Goal: Task Accomplishment & Management: Complete application form

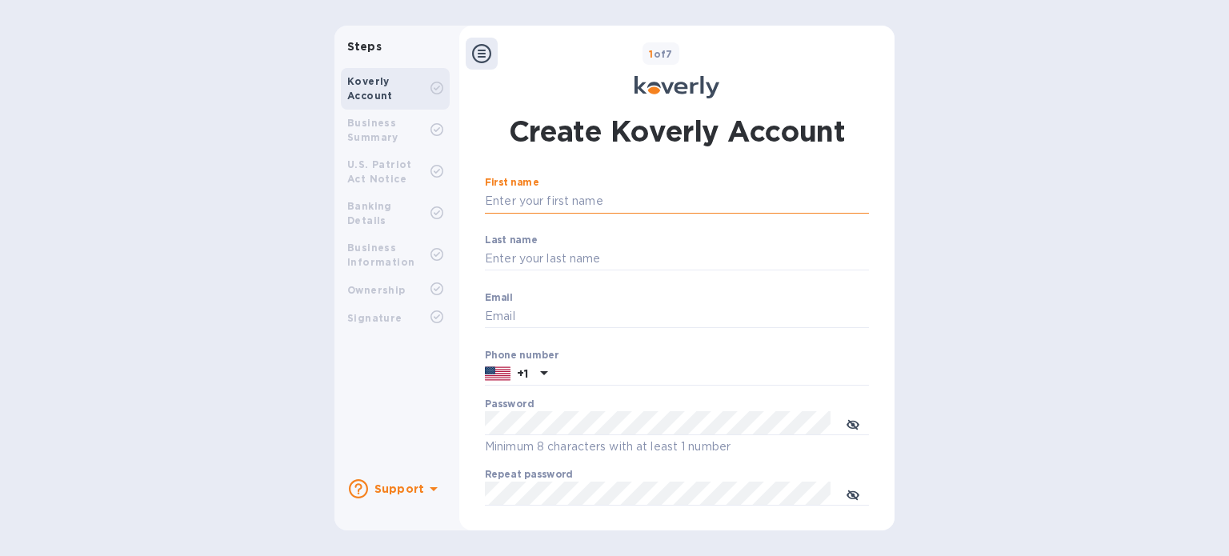
click at [617, 199] on input "First name" at bounding box center [677, 202] width 384 height 24
type input "a"
type input "[PERSON_NAME]"
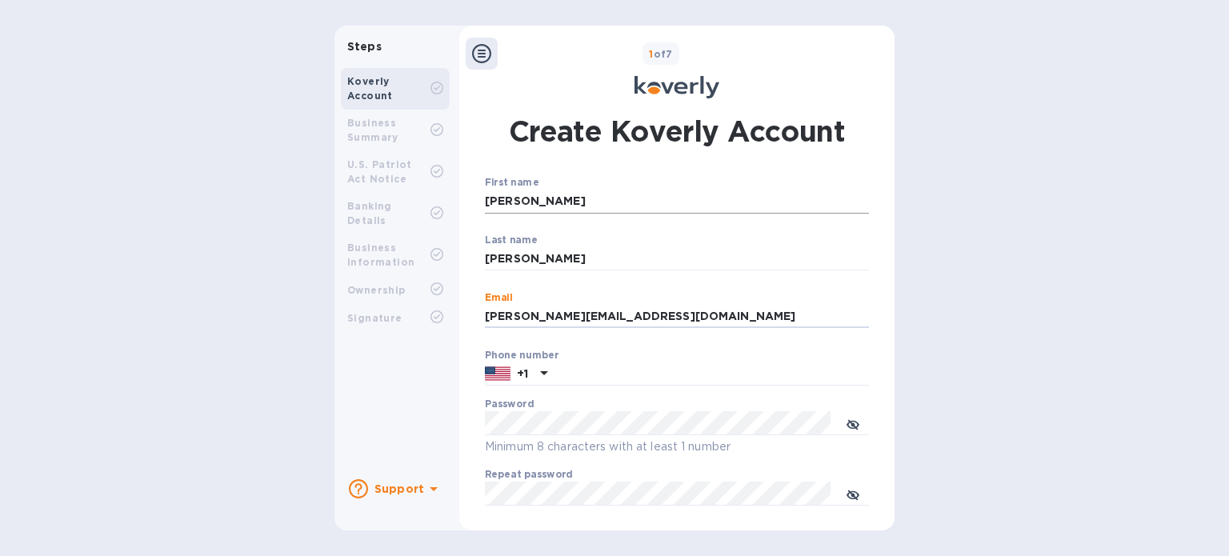
type input "[PERSON_NAME][EMAIL_ADDRESS][DOMAIN_NAME]"
paste input "9082740340"
type input "9082740340"
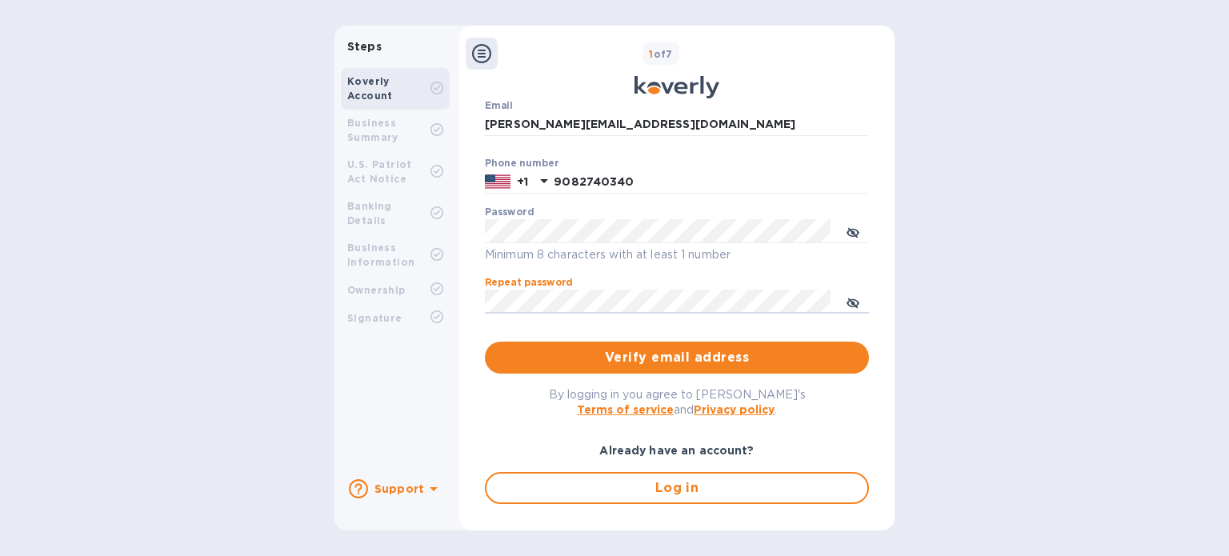
scroll to position [231, 0]
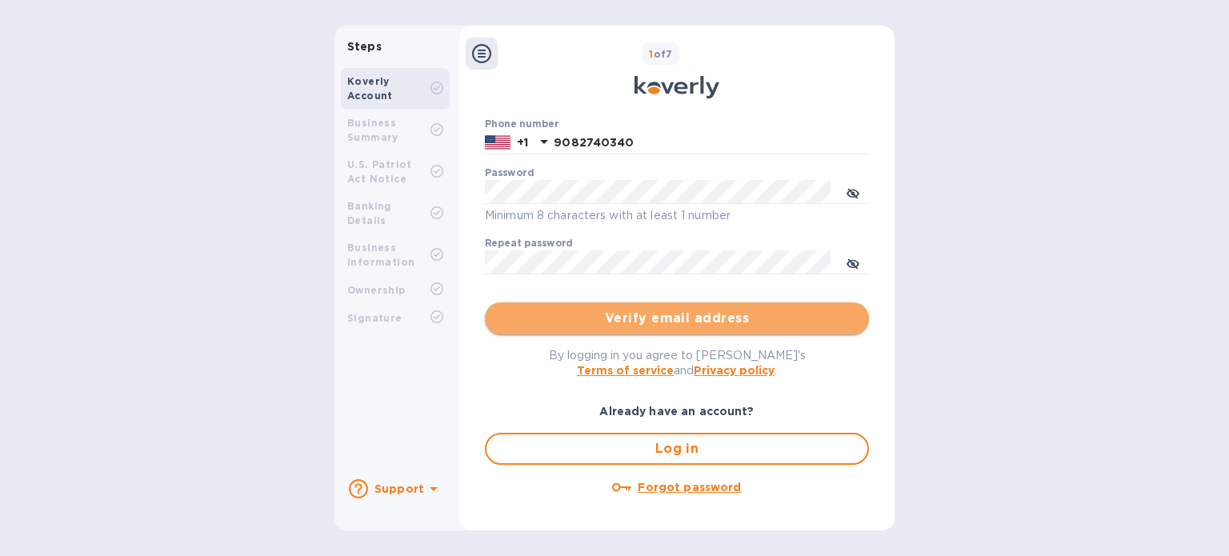
click at [649, 317] on span "Verify email address" at bounding box center [677, 318] width 358 height 19
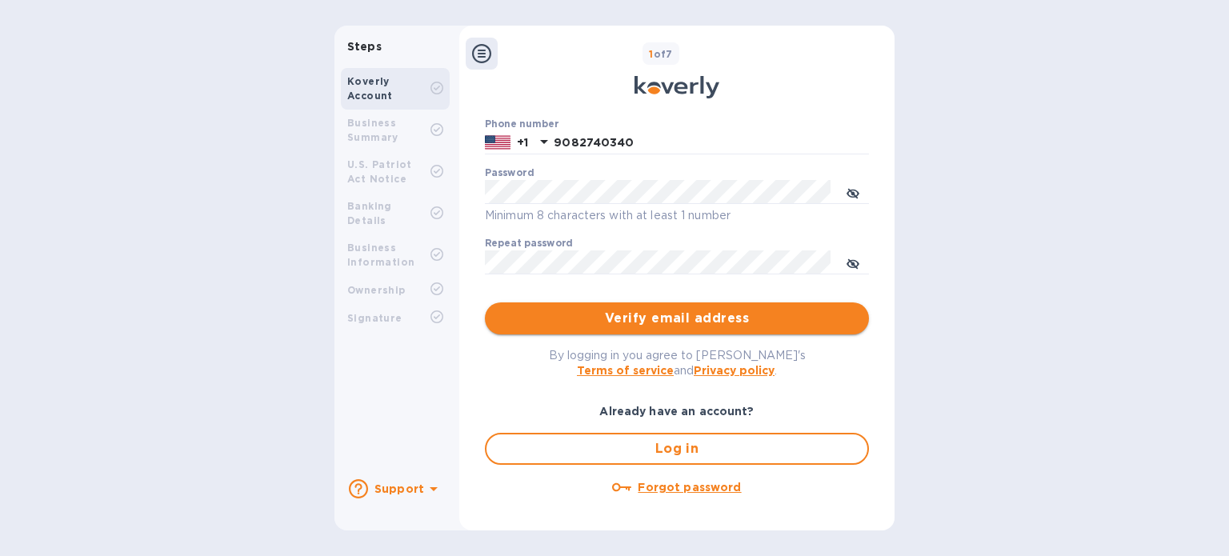
scroll to position [0, 0]
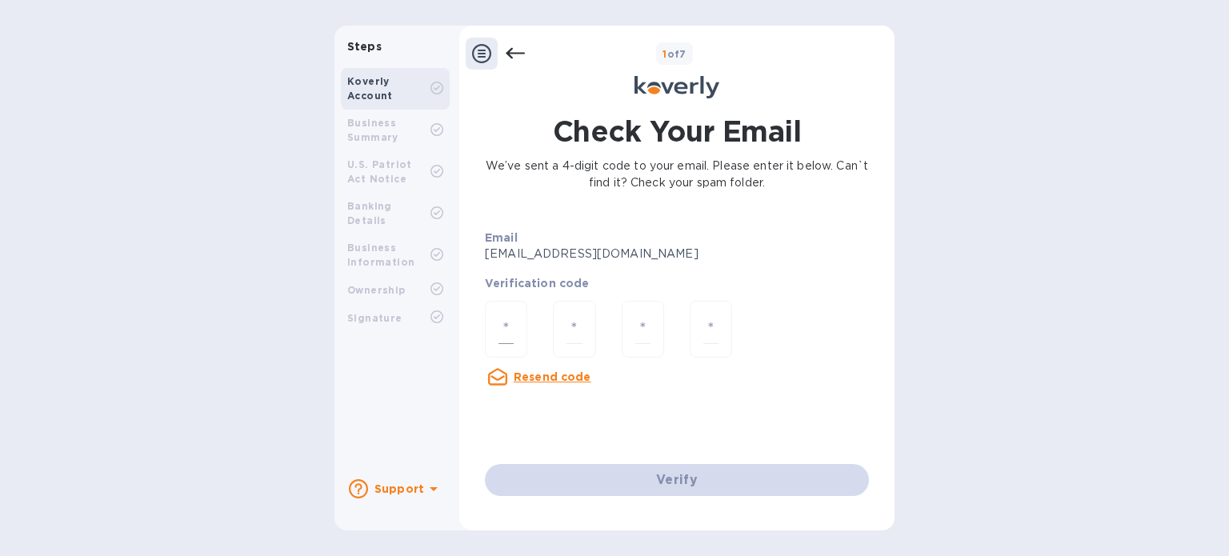
click at [509, 328] on input "number" at bounding box center [505, 329] width 15 height 30
type input "6"
type input "8"
type input "5"
type input "6"
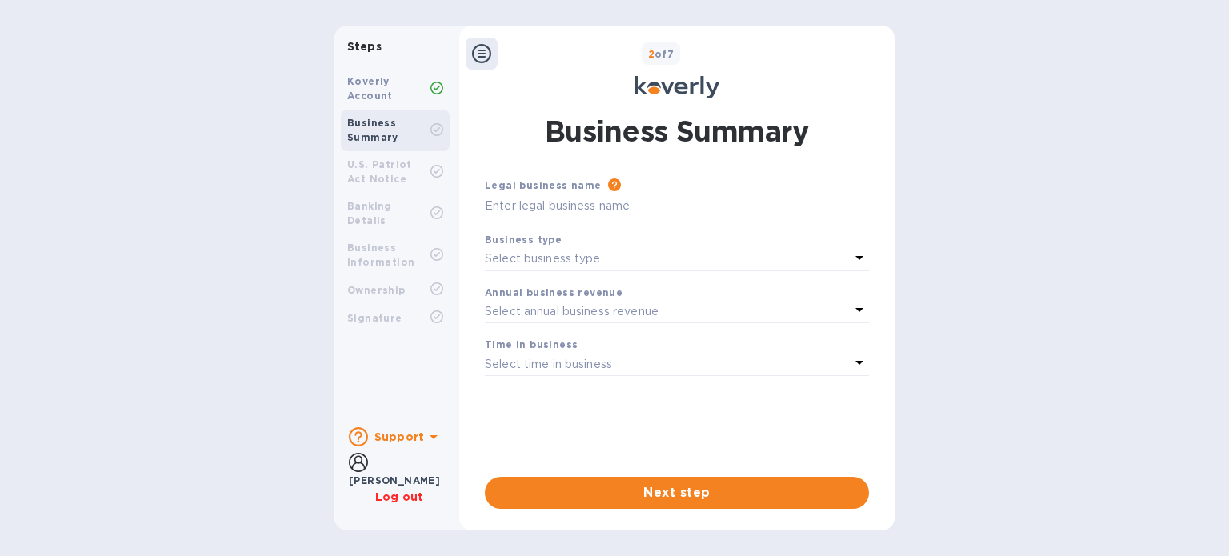
click at [608, 206] on input "text" at bounding box center [677, 206] width 384 height 24
type input "MH Logistics Ltd."
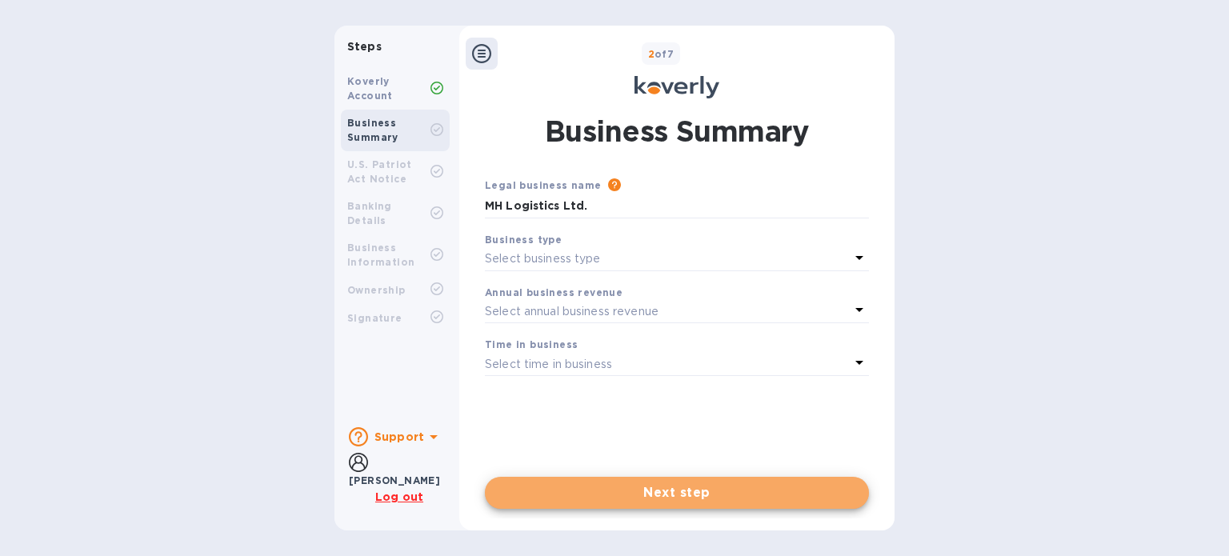
click at [485, 477] on button "Next step" at bounding box center [677, 493] width 384 height 32
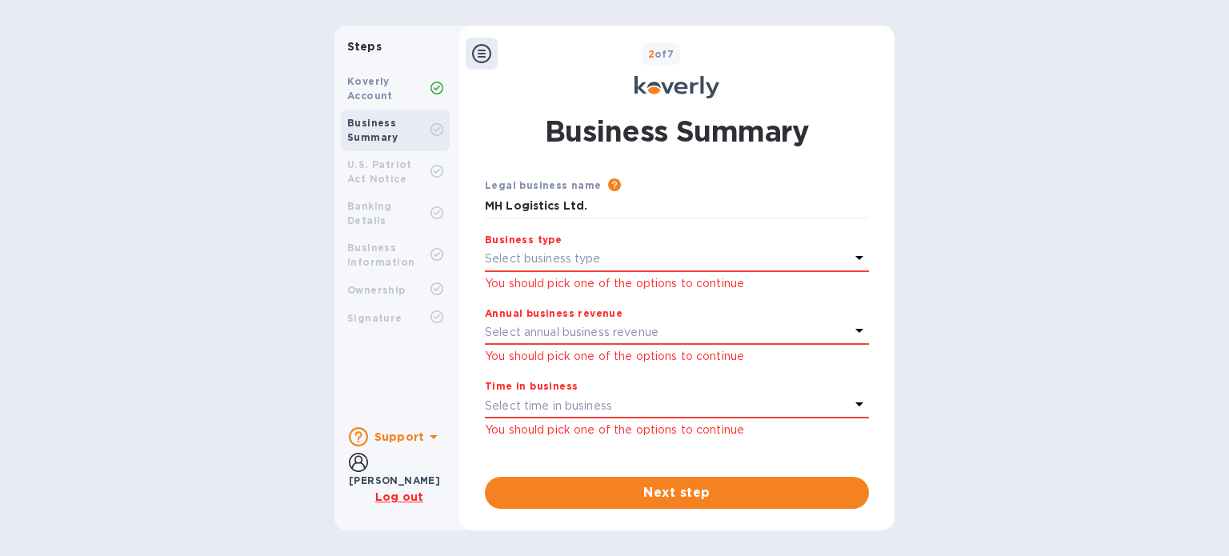
click at [586, 270] on div "Business type Select business type" at bounding box center [677, 251] width 384 height 41
click at [598, 265] on p "Select business type" at bounding box center [543, 258] width 116 height 17
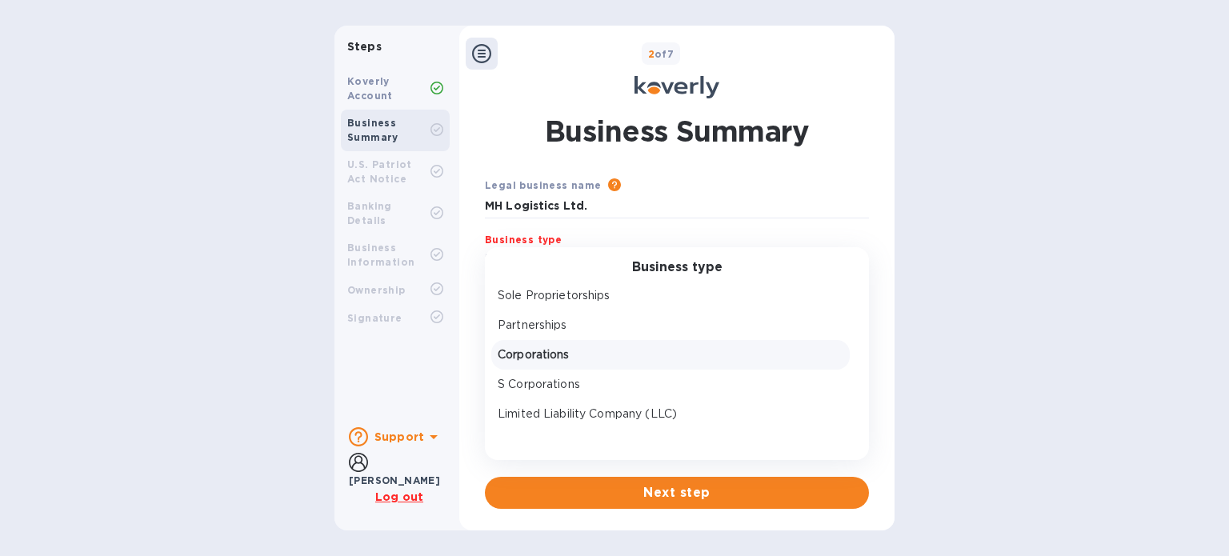
click at [587, 357] on p "Corporations" at bounding box center [671, 354] width 346 height 17
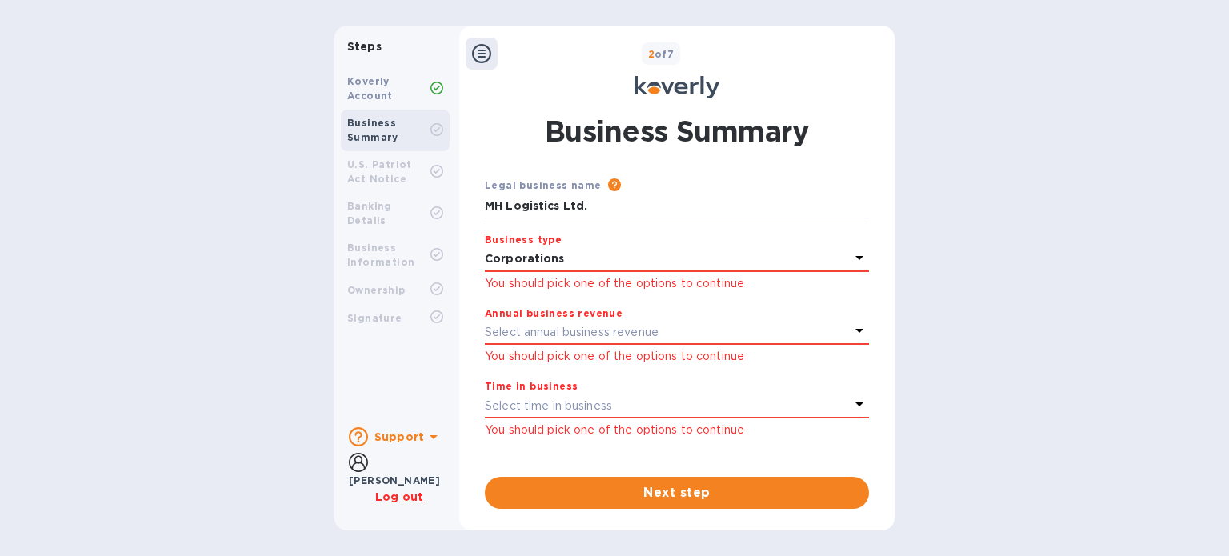
click at [590, 341] on p "Select annual business revenue" at bounding box center [572, 332] width 174 height 17
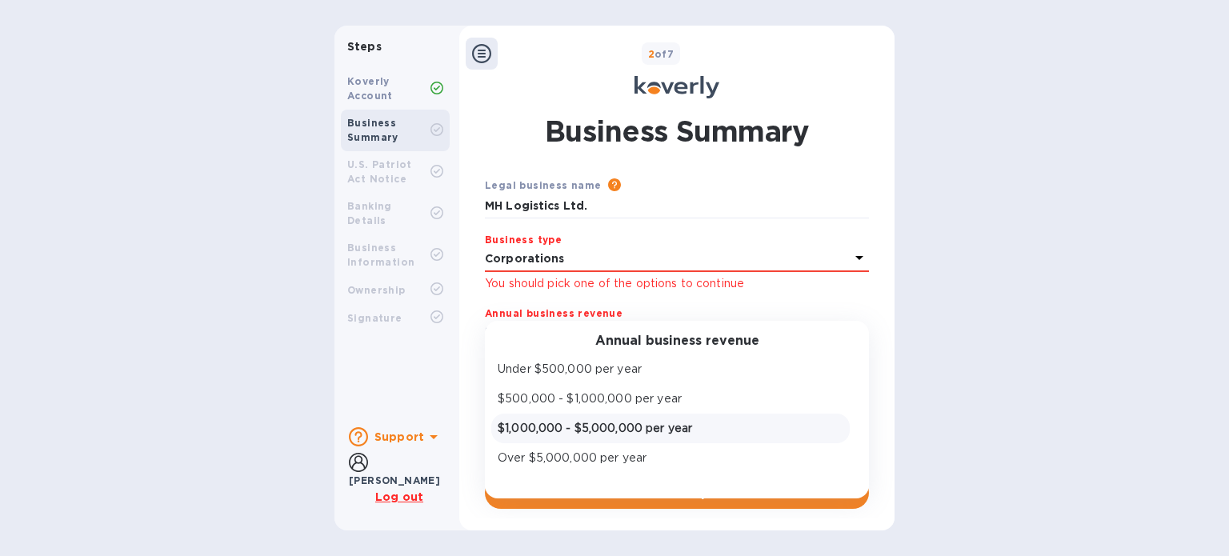
click at [637, 435] on p "$1,000,000 - $5,000,000 per year" at bounding box center [671, 428] width 346 height 17
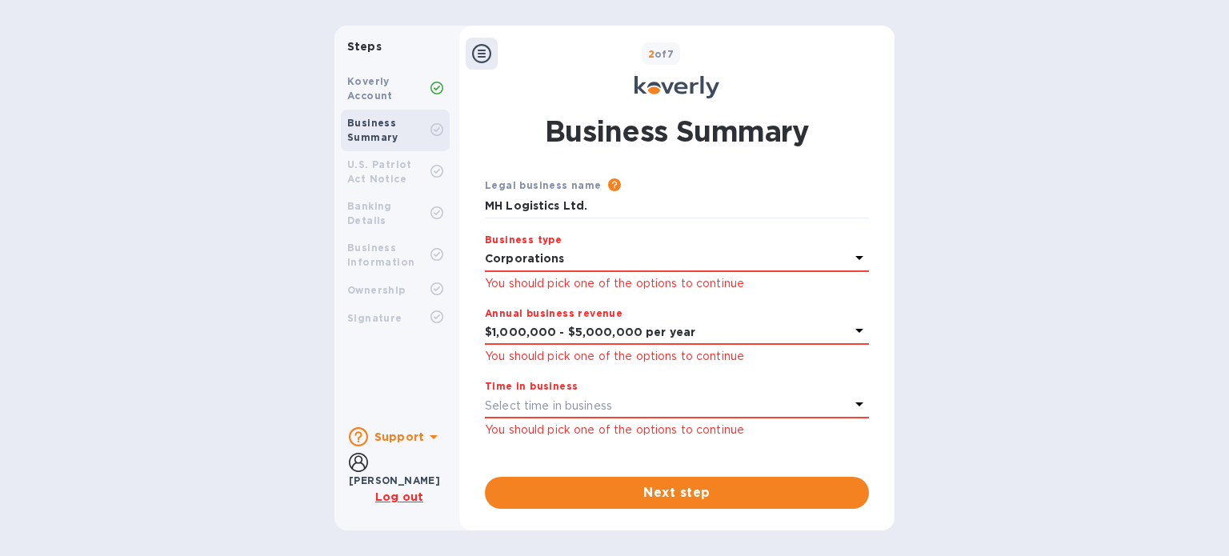
click at [587, 410] on p "Select time in business" at bounding box center [548, 406] width 127 height 17
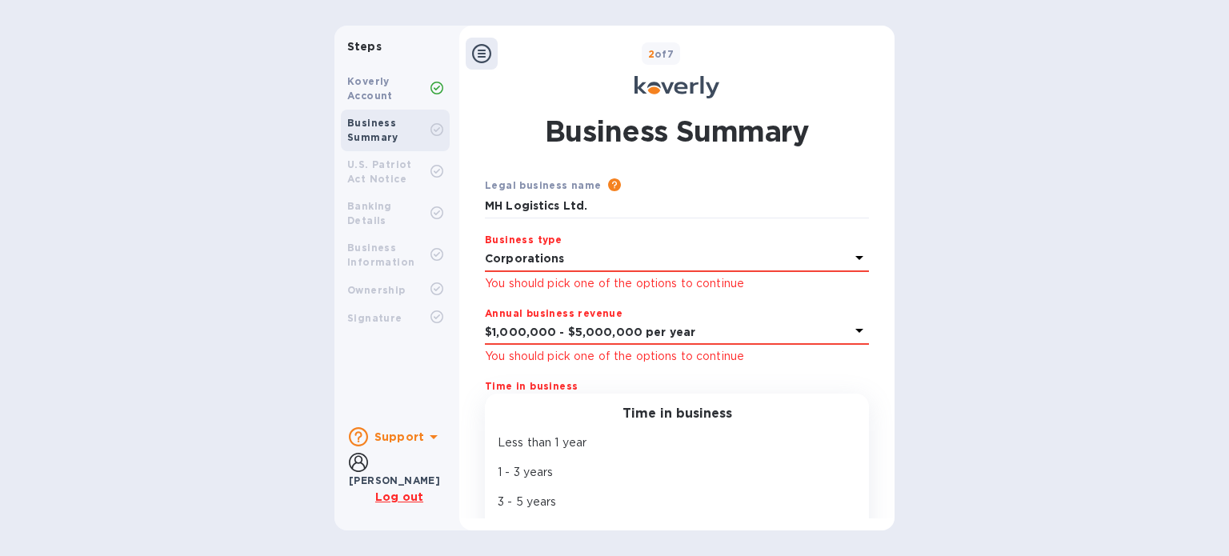
scroll to position [54, 0]
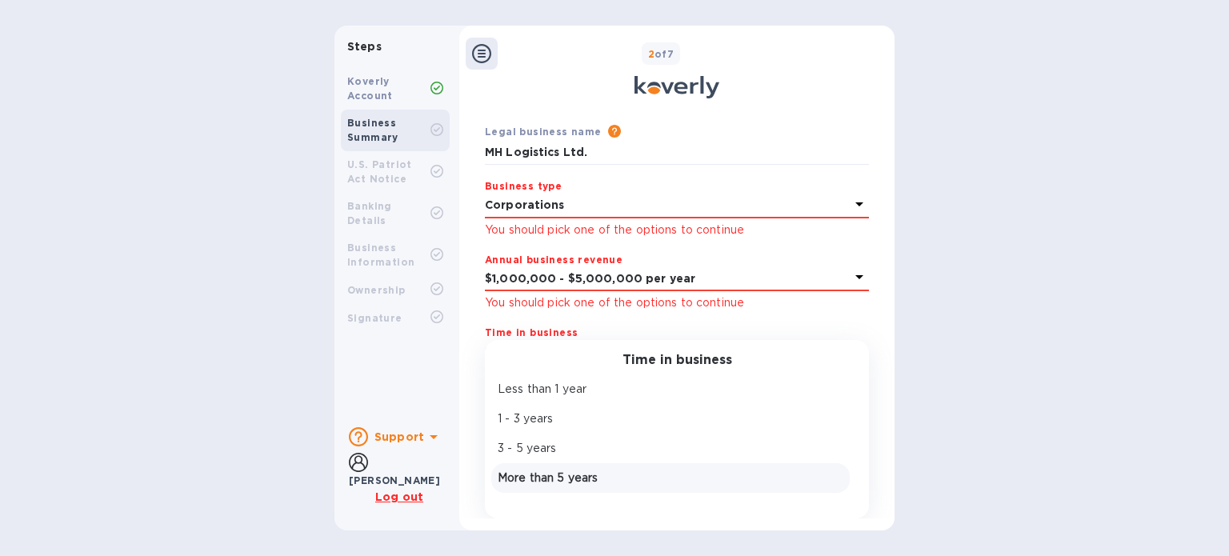
click at [585, 473] on p "More than 5 years" at bounding box center [671, 478] width 346 height 17
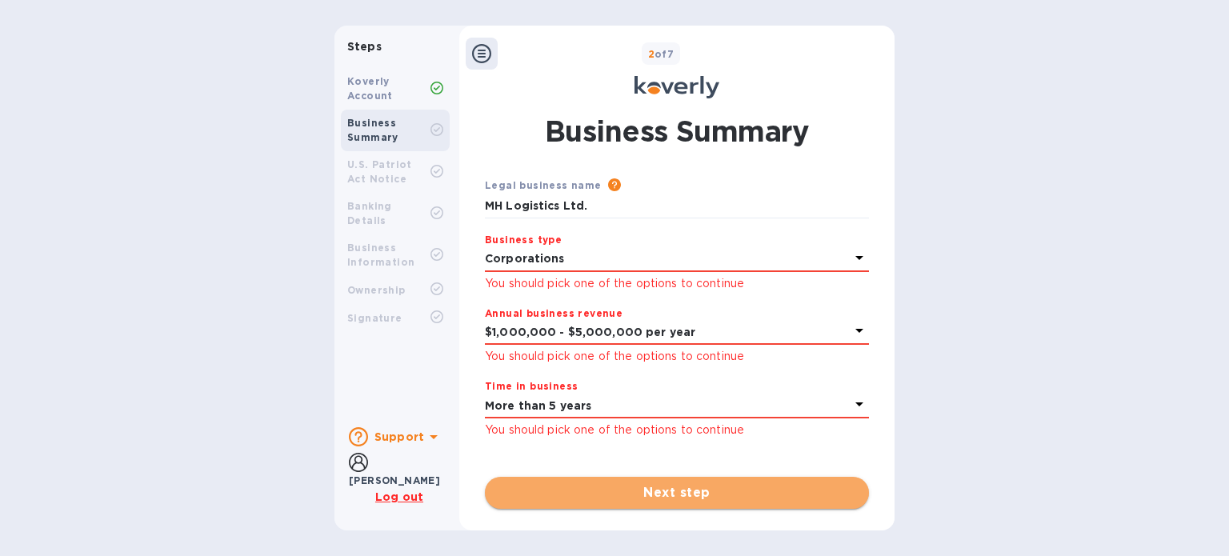
click at [676, 494] on span "Next step" at bounding box center [677, 492] width 358 height 19
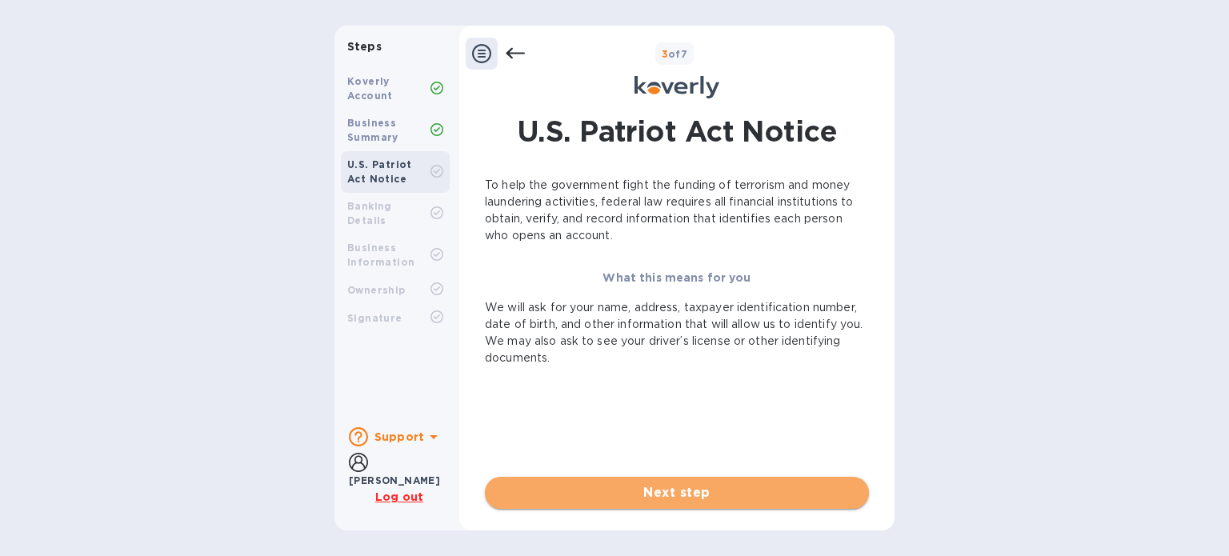
click at [618, 494] on span "Next step" at bounding box center [677, 492] width 358 height 19
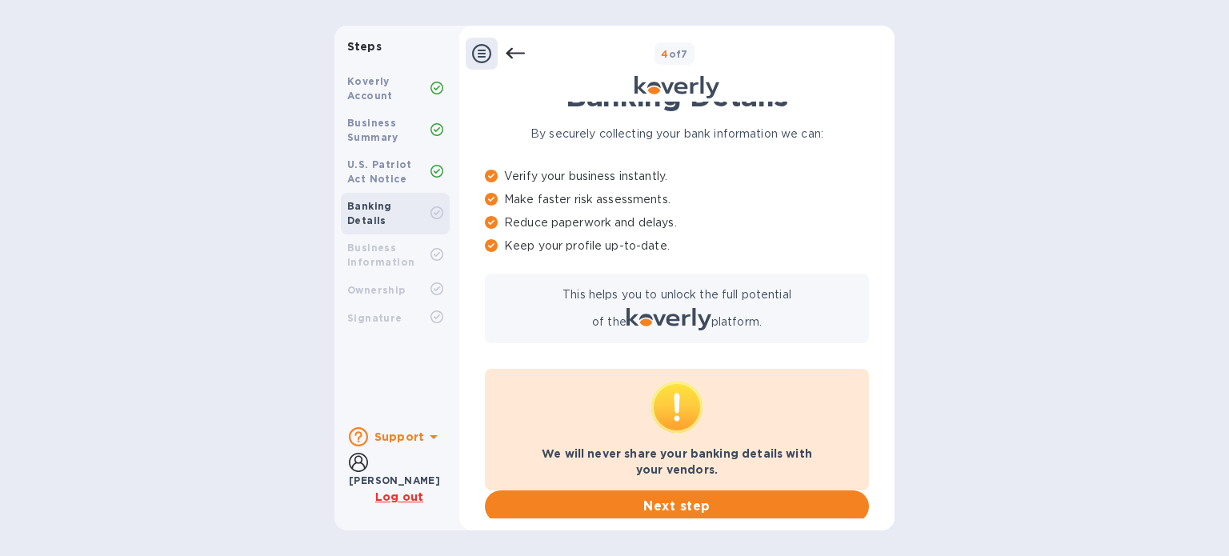
scroll to position [112, 0]
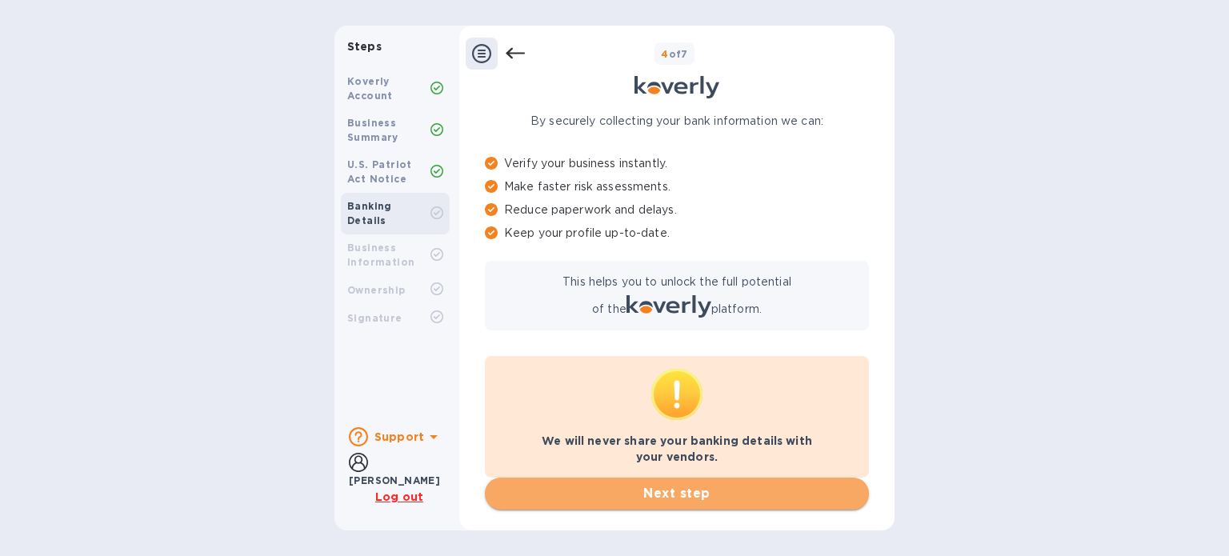
click at [648, 482] on button "Next step" at bounding box center [677, 494] width 384 height 32
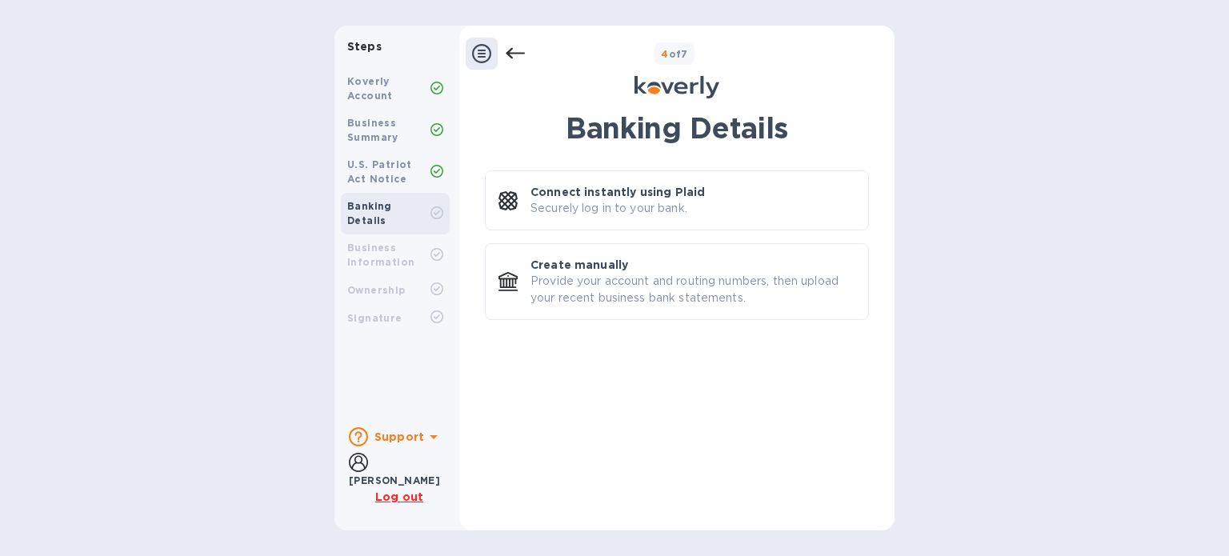
click at [397, 234] on div "Business Information" at bounding box center [395, 255] width 109 height 42
click at [403, 242] on b "Business Information" at bounding box center [380, 255] width 67 height 26
